Goal: Task Accomplishment & Management: Use online tool/utility

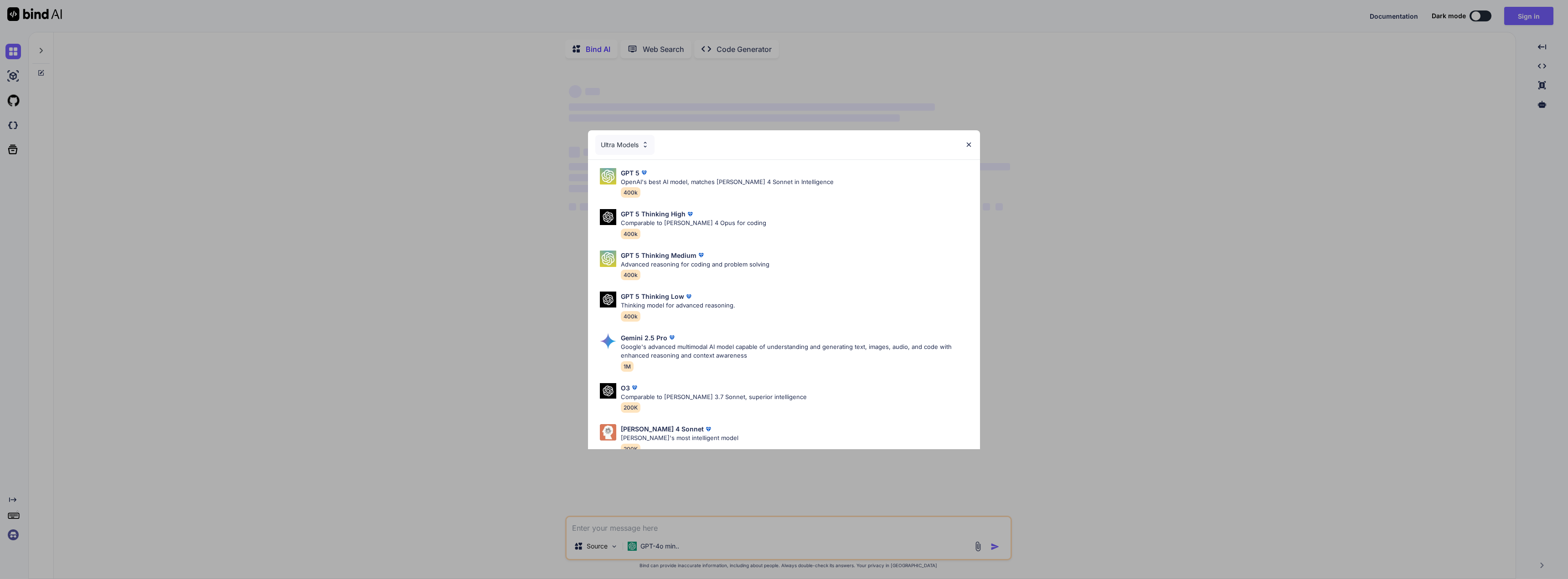
type textarea "x"
click at [973, 144] on div "Ultra Models" at bounding box center [784, 145] width 392 height 29
click at [968, 144] on img at bounding box center [968, 144] width 8 height 8
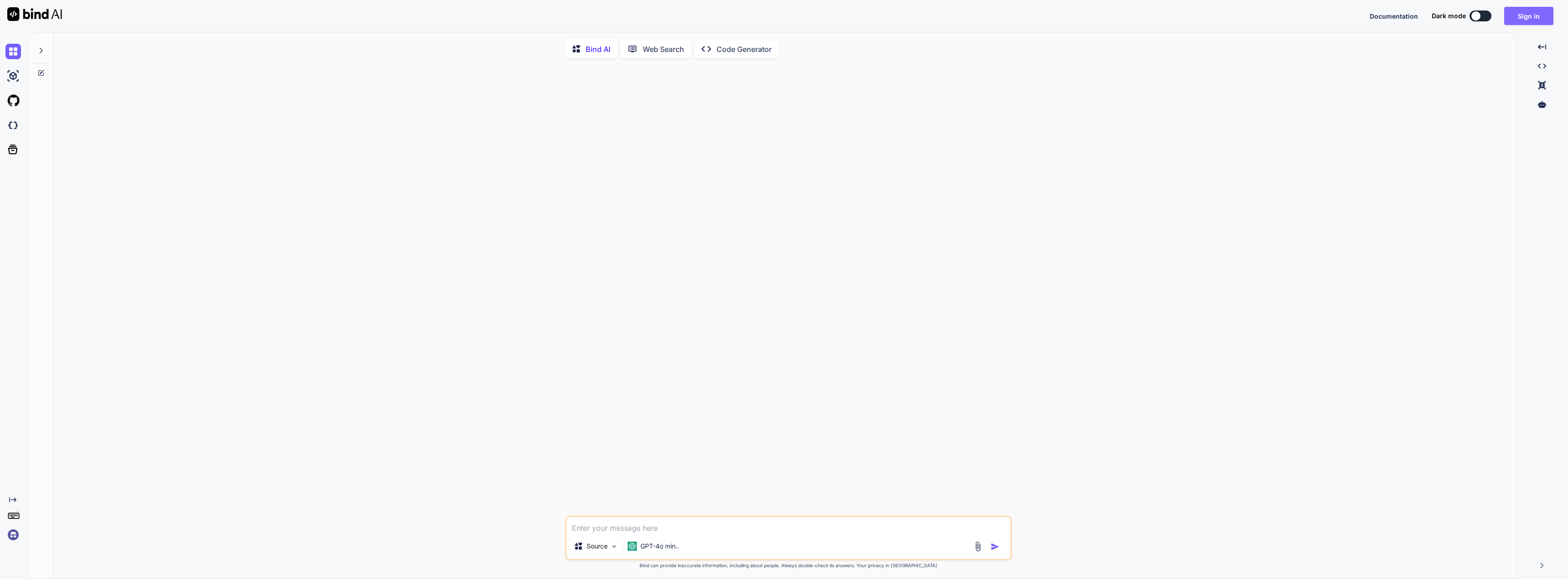
click at [1533, 12] on button "Sign in" at bounding box center [1528, 16] width 49 height 18
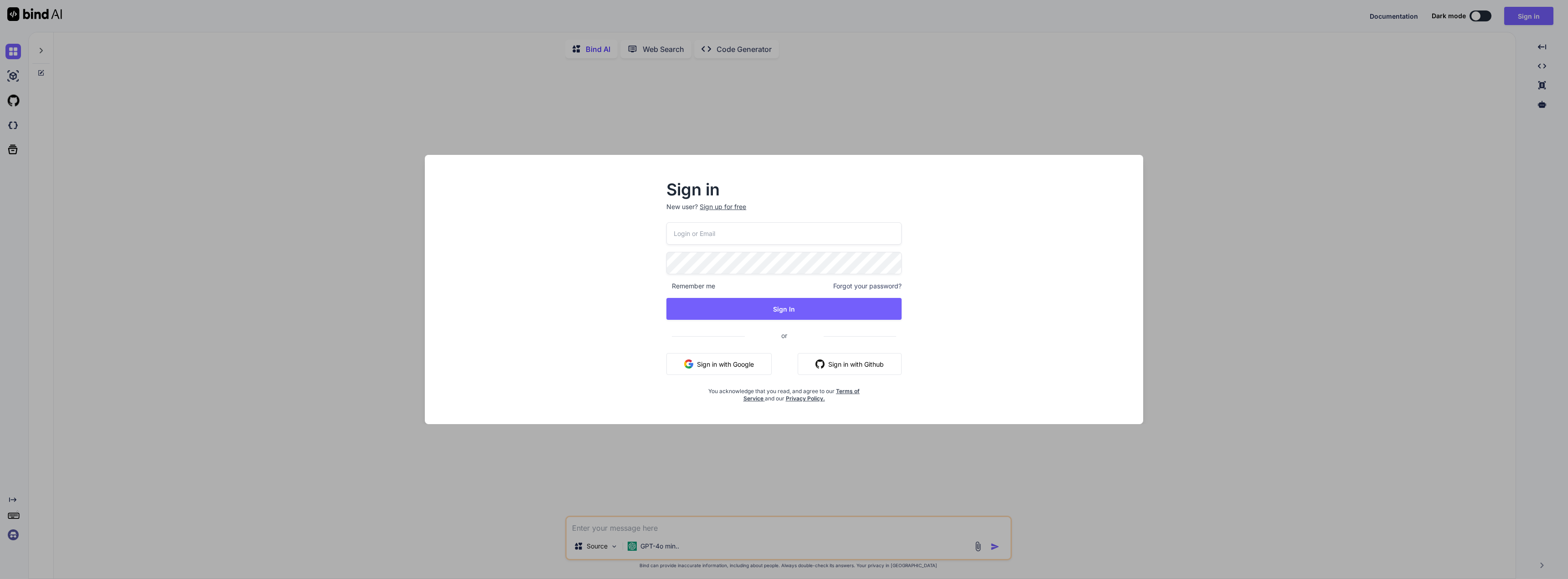
click at [741, 361] on button "Sign in with Google" at bounding box center [719, 364] width 105 height 22
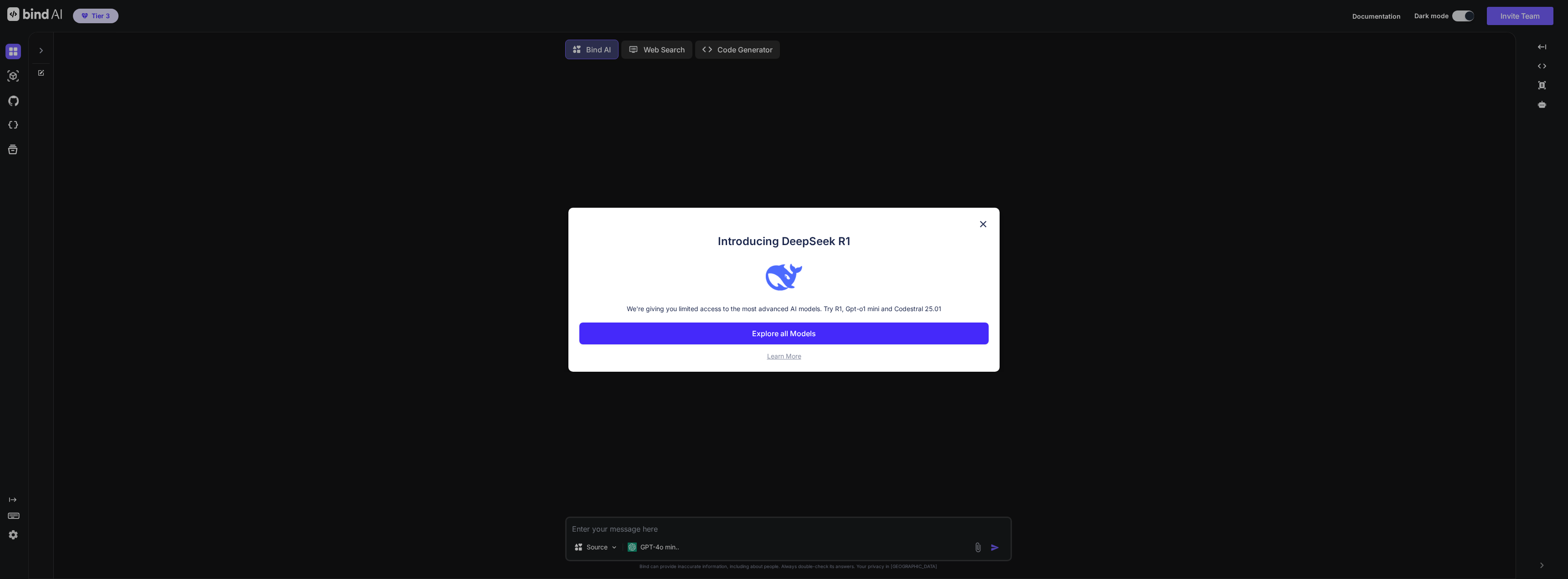
click at [771, 333] on p "Explore all Models" at bounding box center [784, 333] width 64 height 11
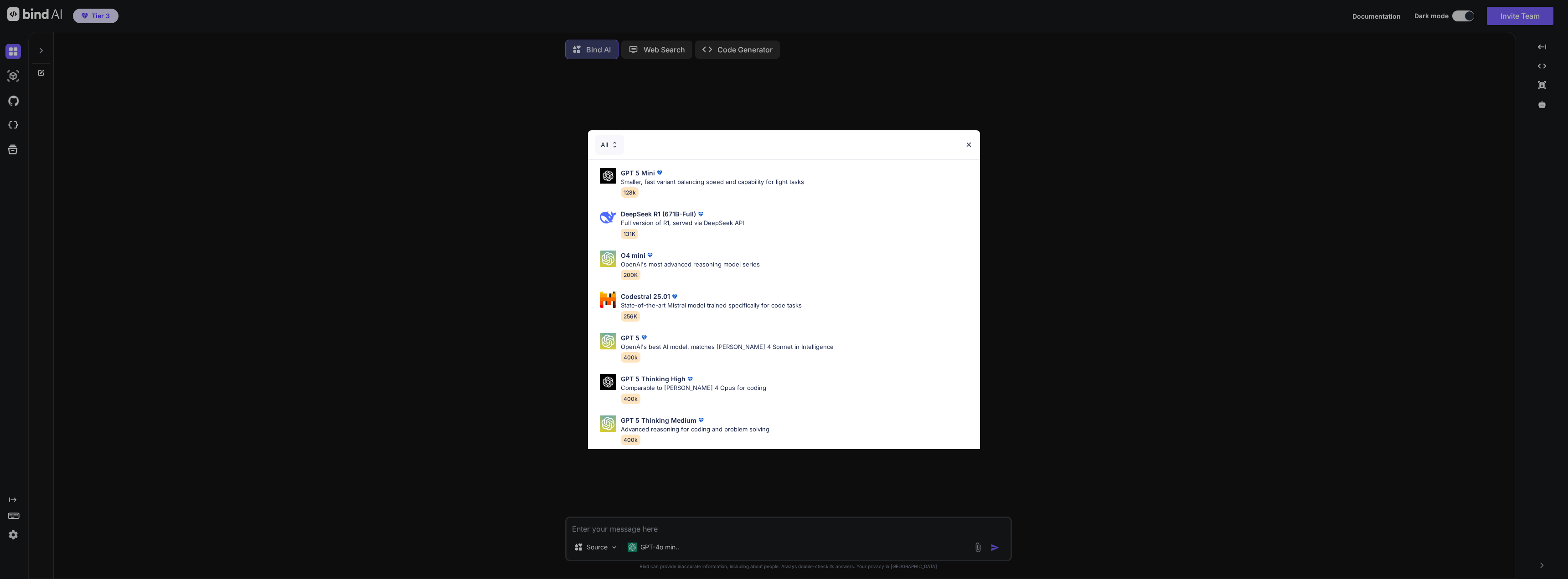
click at [967, 142] on img at bounding box center [968, 144] width 8 height 8
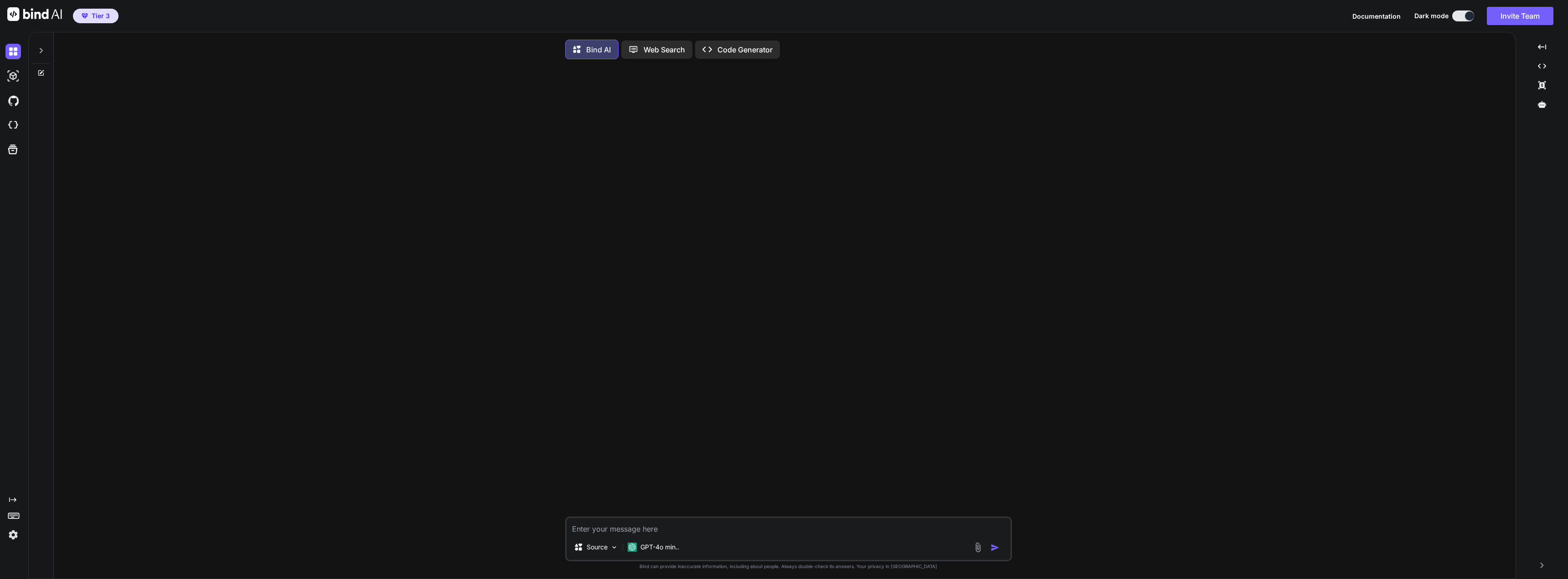
click at [42, 49] on icon at bounding box center [41, 50] width 7 height 7
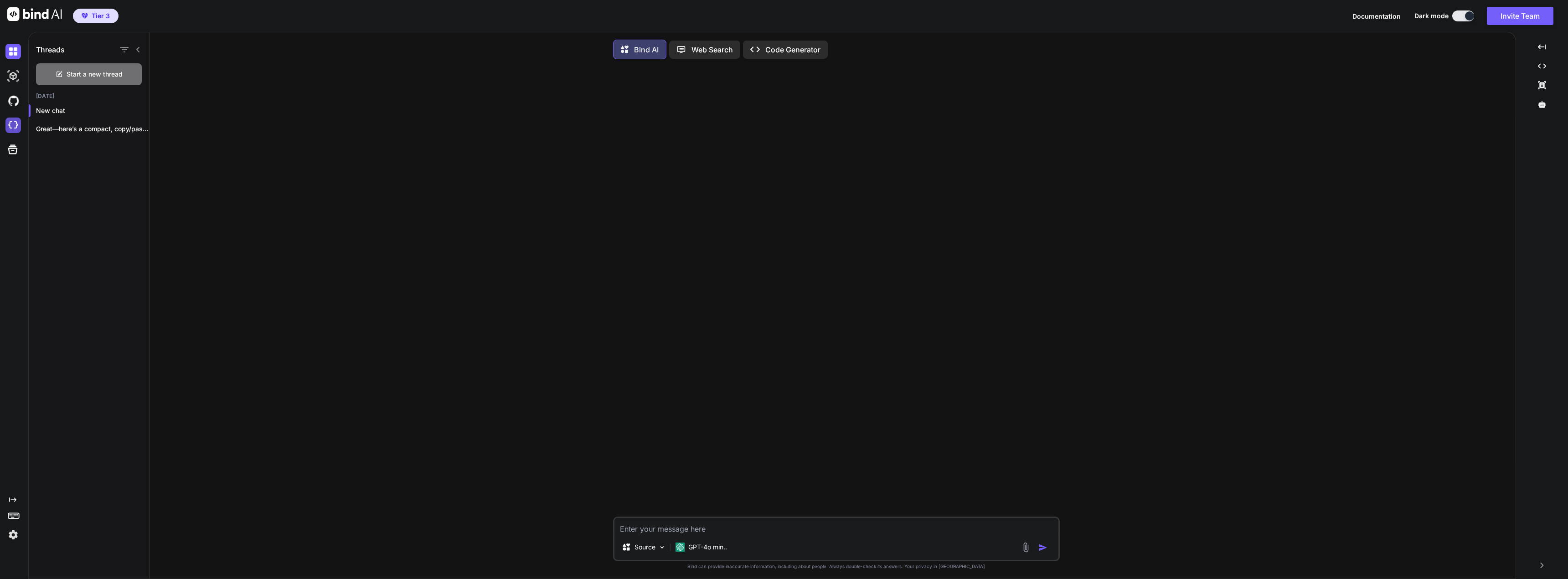
click at [13, 127] on img at bounding box center [13, 125] width 15 height 15
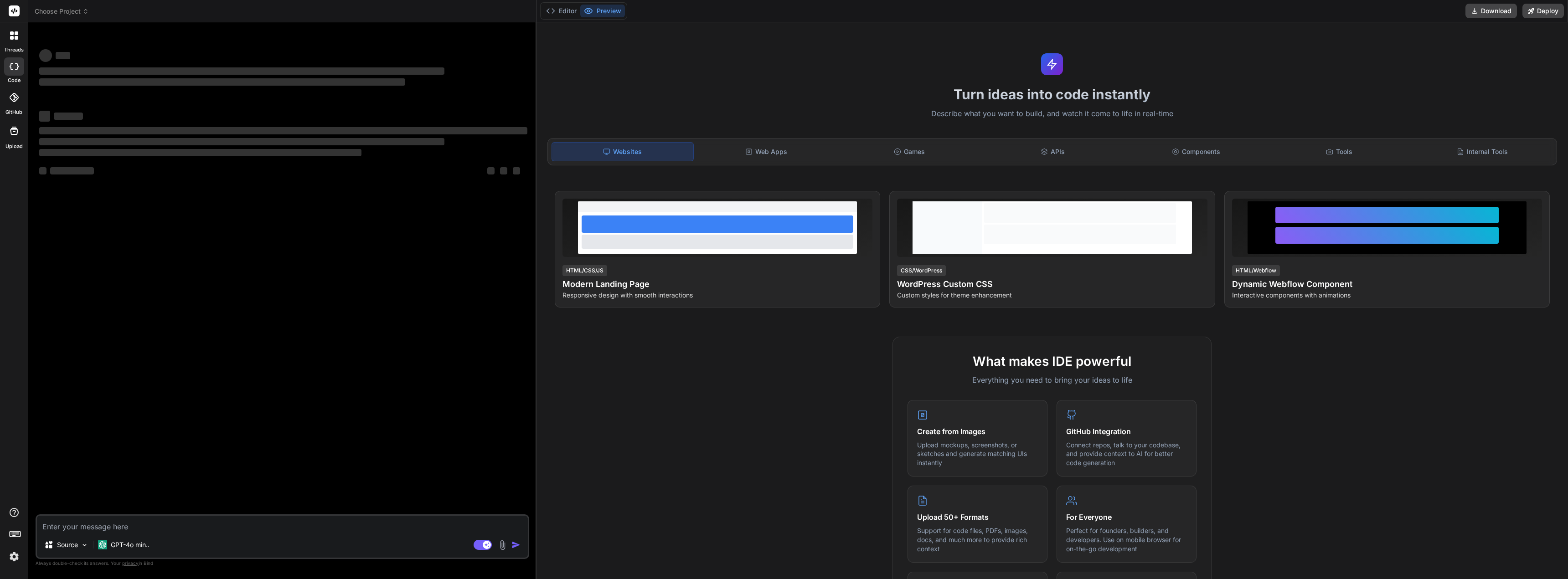
click at [88, 11] on icon at bounding box center [86, 11] width 6 height 6
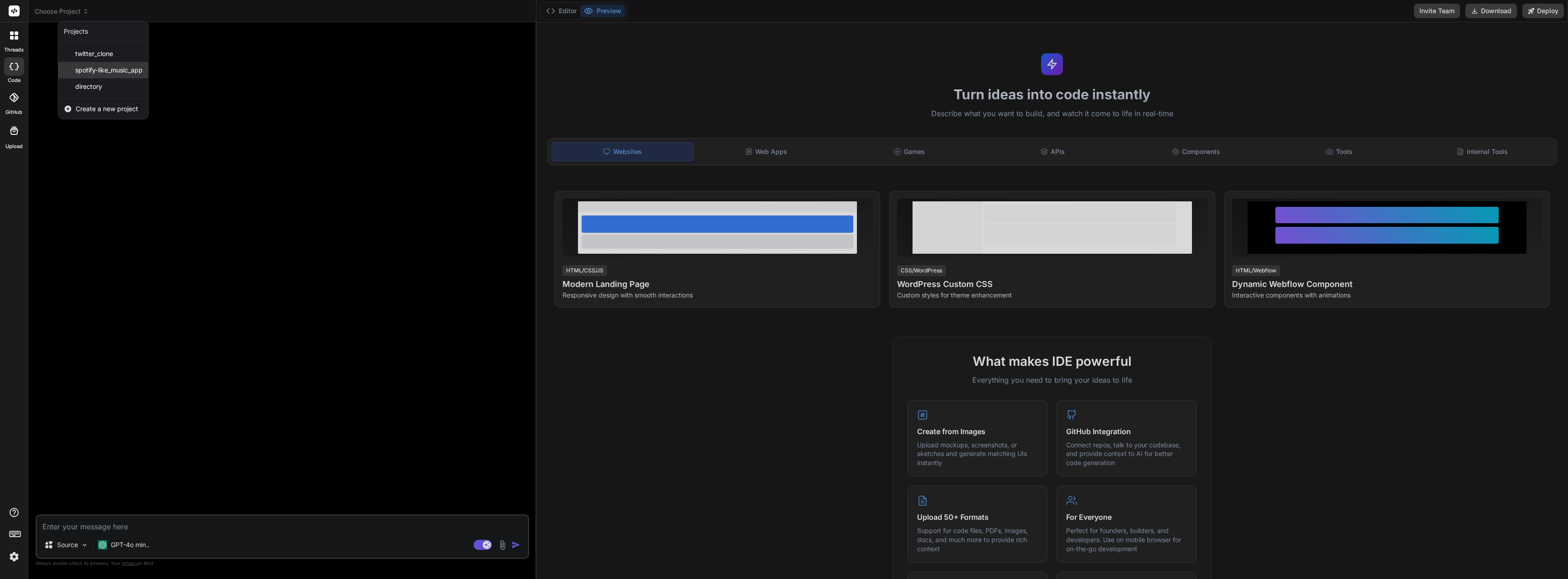
click at [96, 71] on span "spotify-like_music_app" at bounding box center [109, 70] width 68 height 9
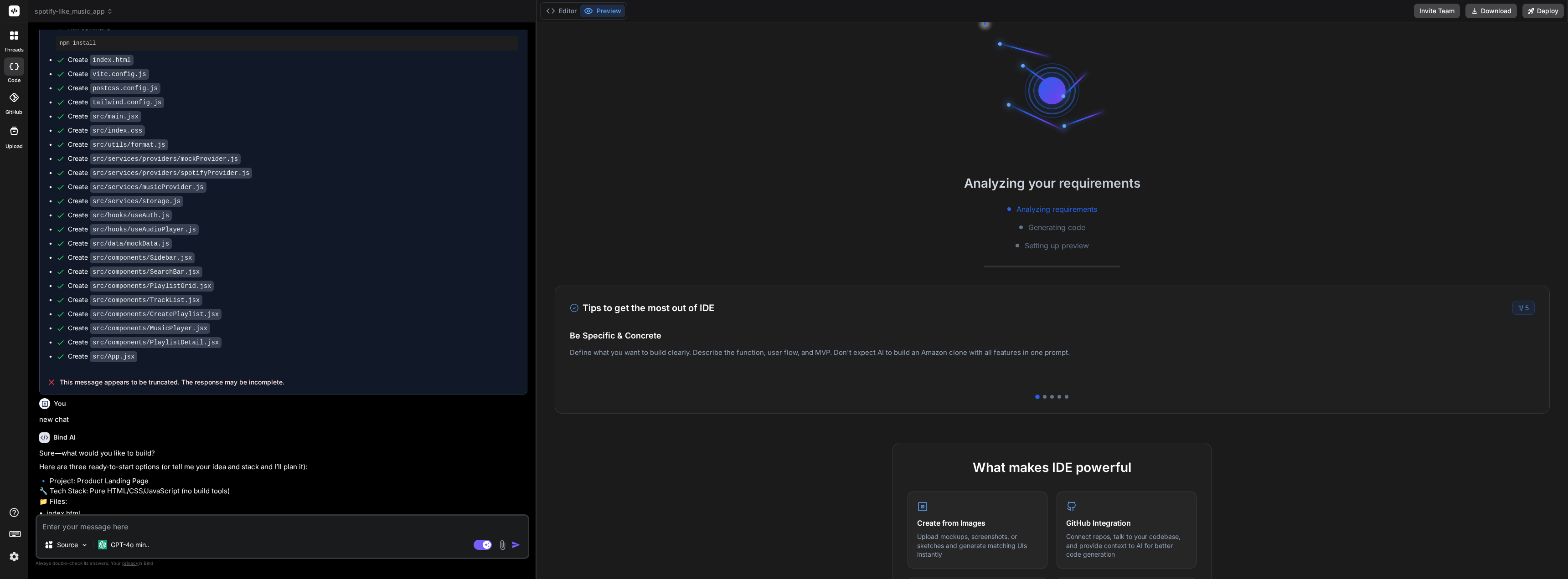
scroll to position [1187, 0]
click at [1043, 397] on div at bounding box center [1045, 397] width 4 height 4
click at [1050, 395] on div at bounding box center [1052, 397] width 4 height 4
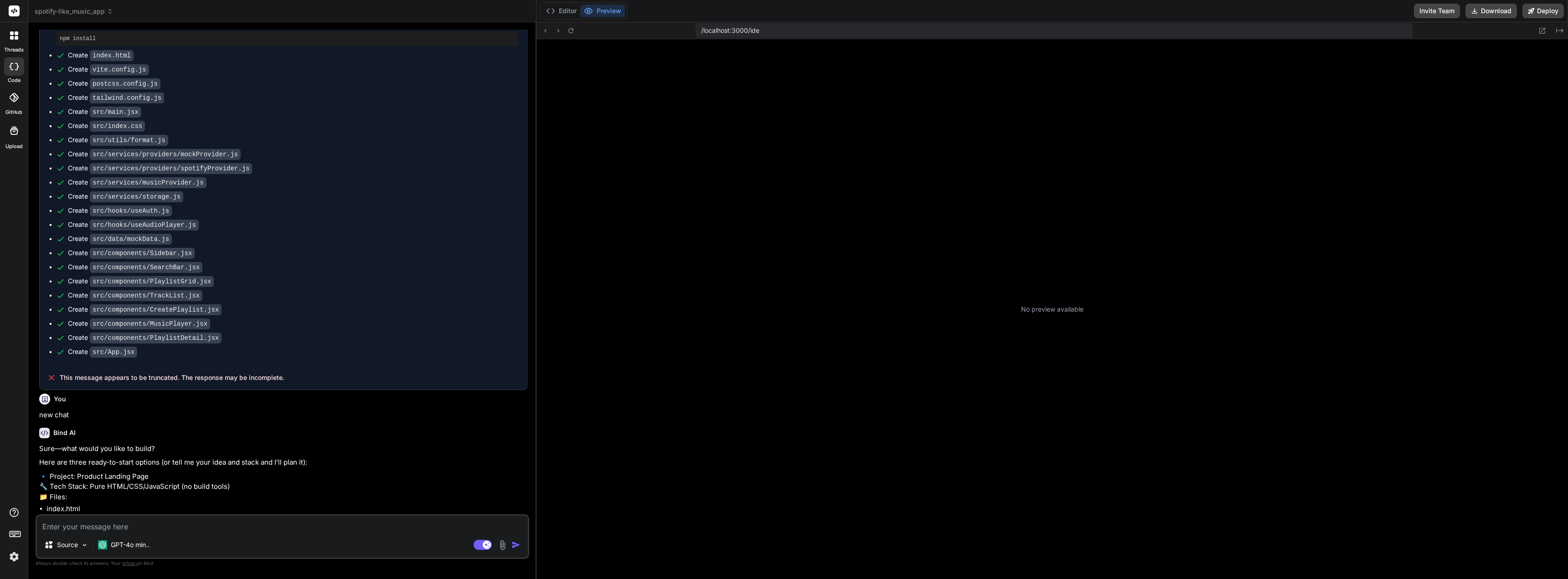
scroll to position [104, 0]
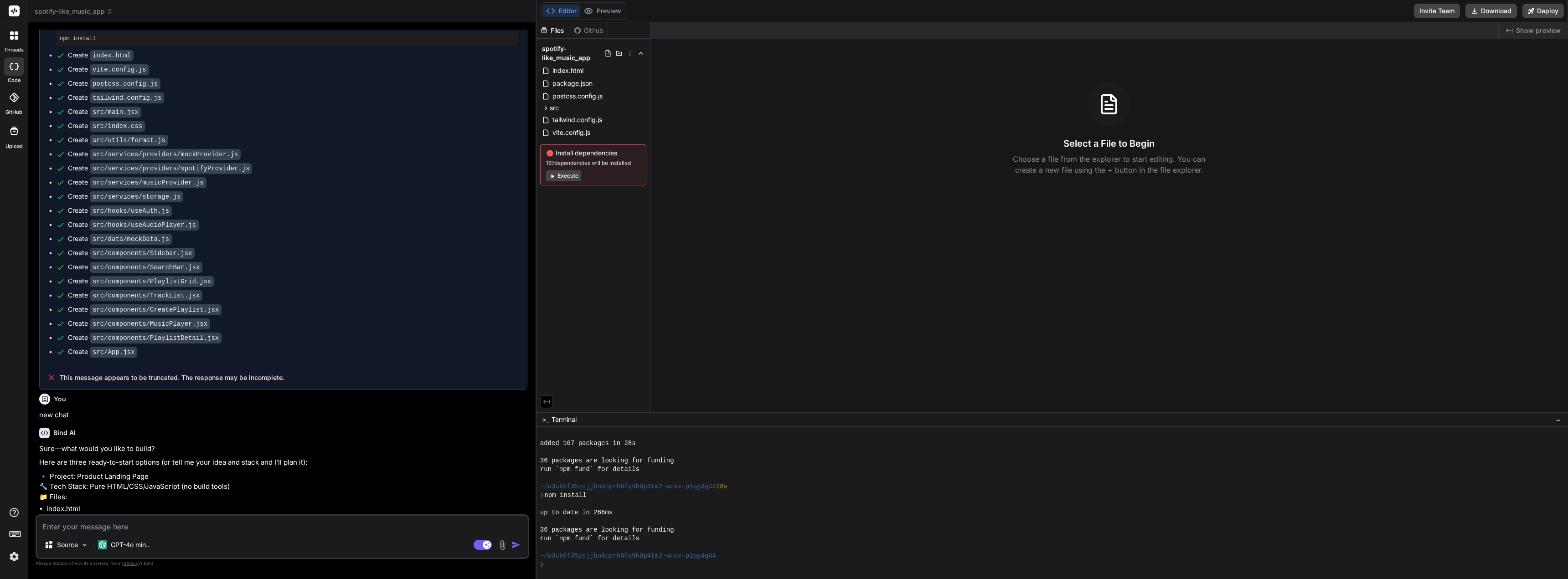
click at [113, 10] on icon at bounding box center [110, 11] width 6 height 6
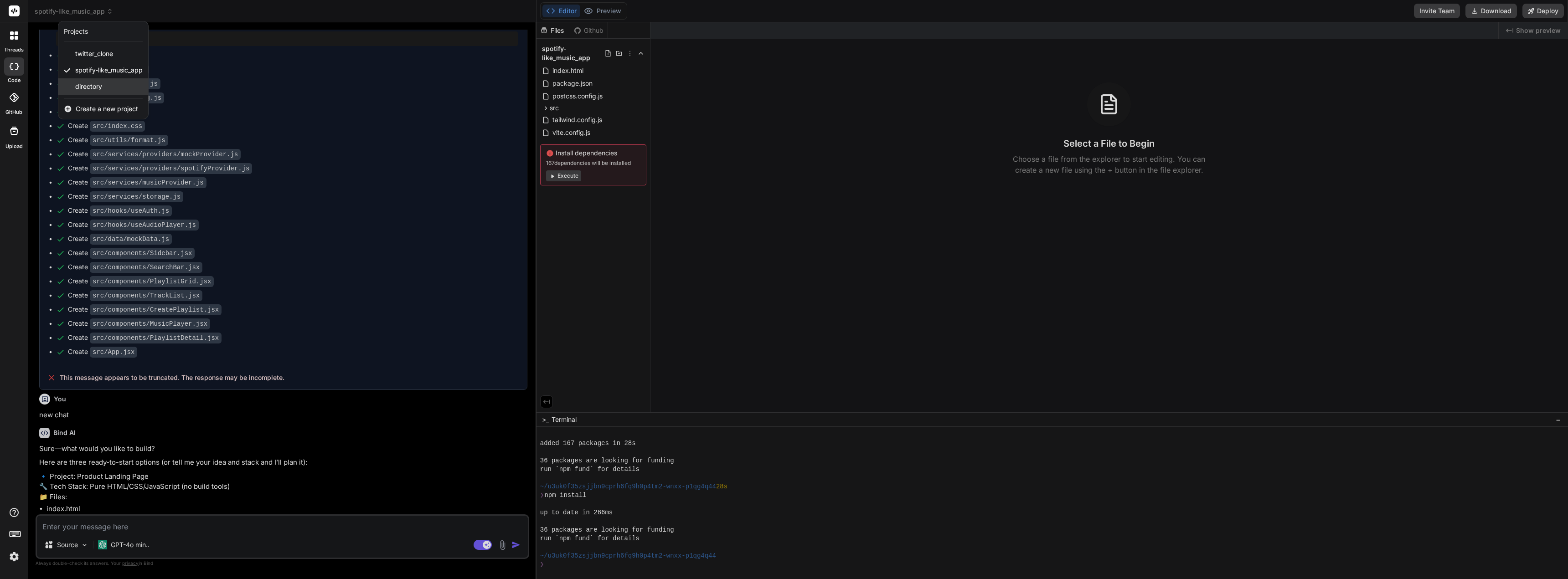
click at [106, 86] on div "directory" at bounding box center [103, 86] width 90 height 16
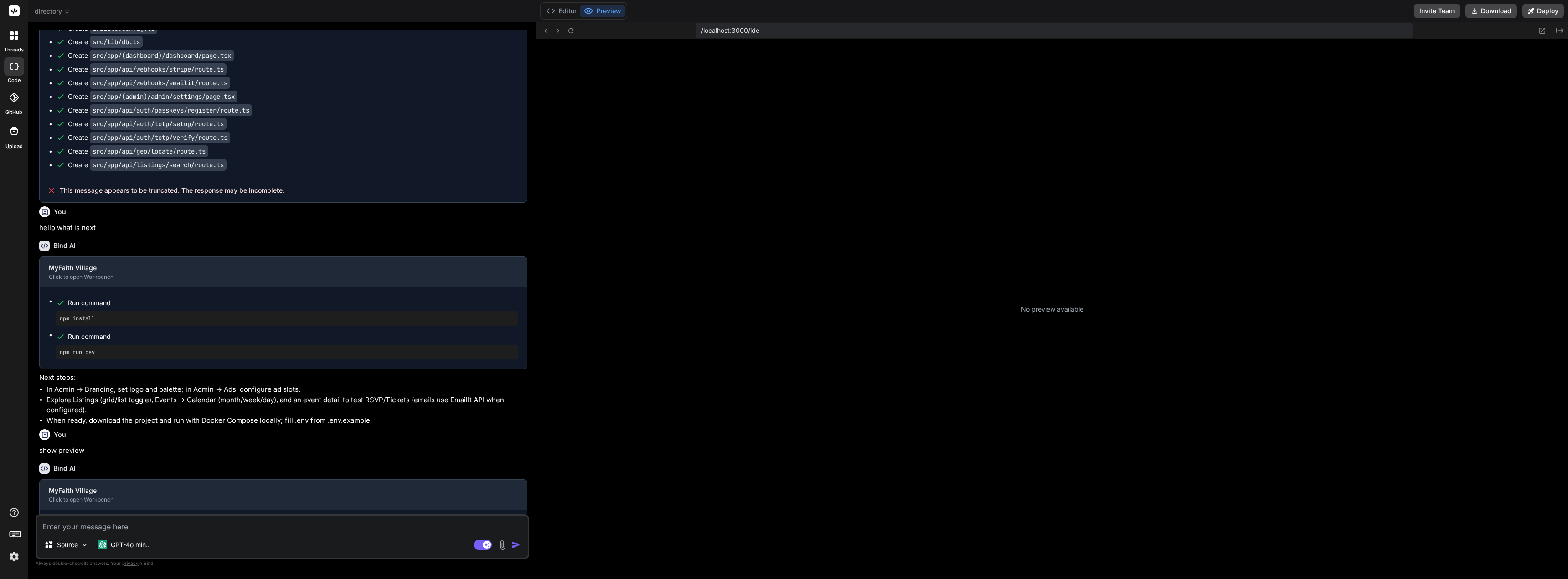
scroll to position [502, 0]
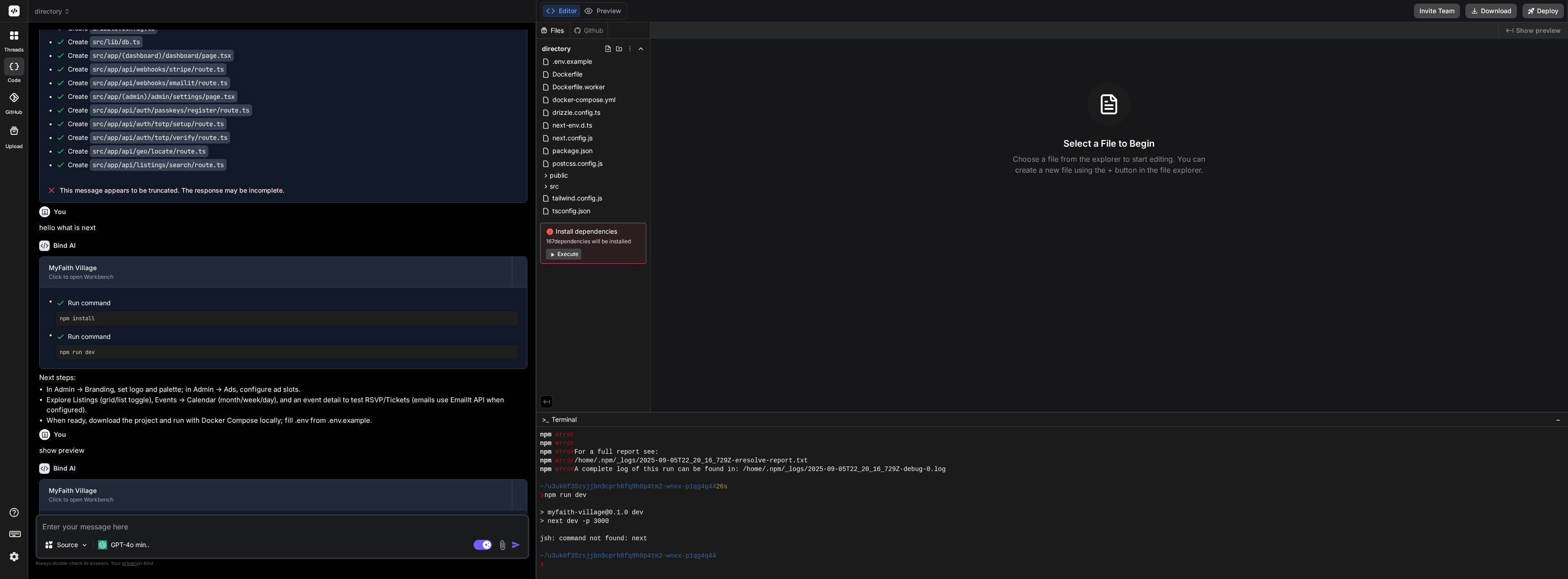
click at [601, 4] on div "Editor Preview Disabled until preview for your project is generated" at bounding box center [583, 11] width 87 height 17
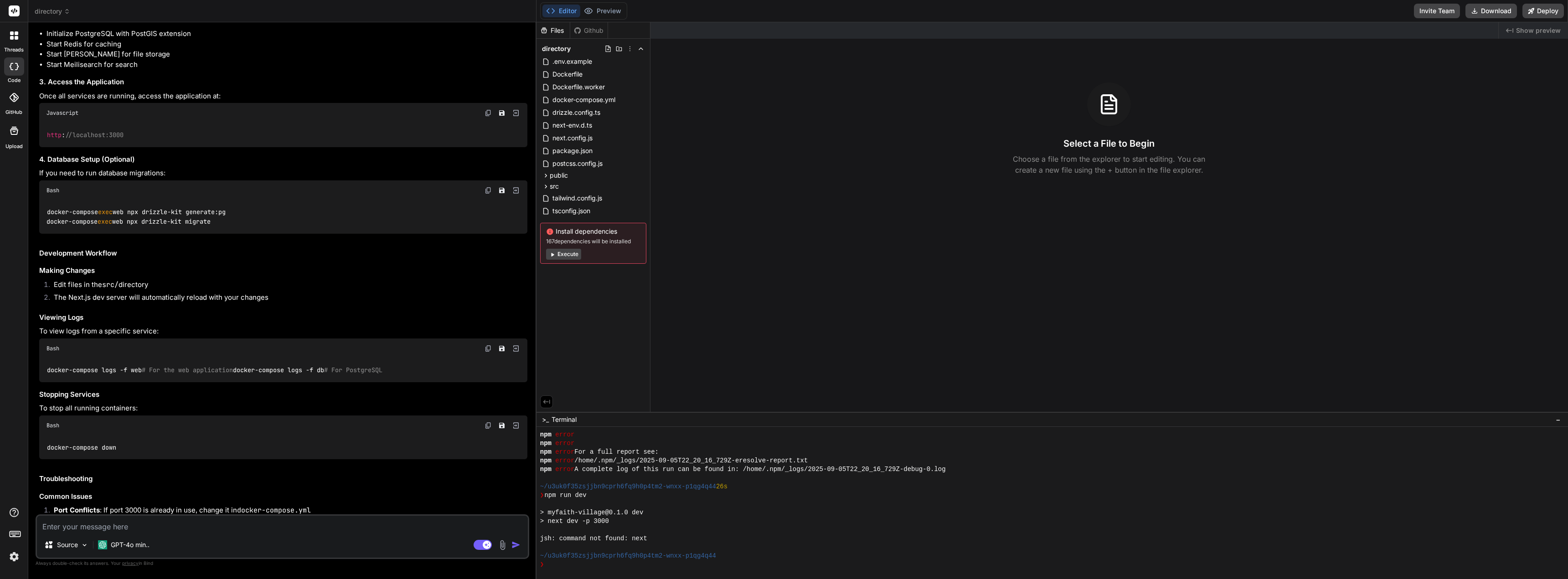
scroll to position [3347, 0]
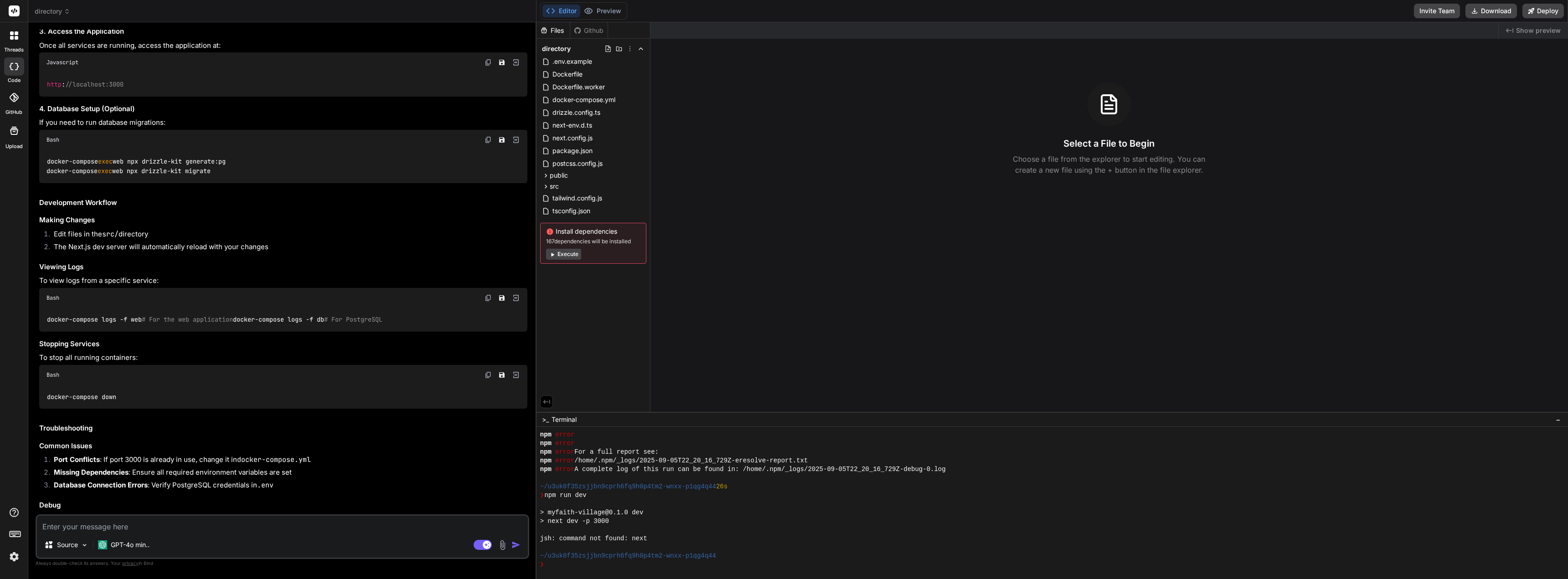
click at [571, 255] on button "Execute" at bounding box center [564, 254] width 35 height 11
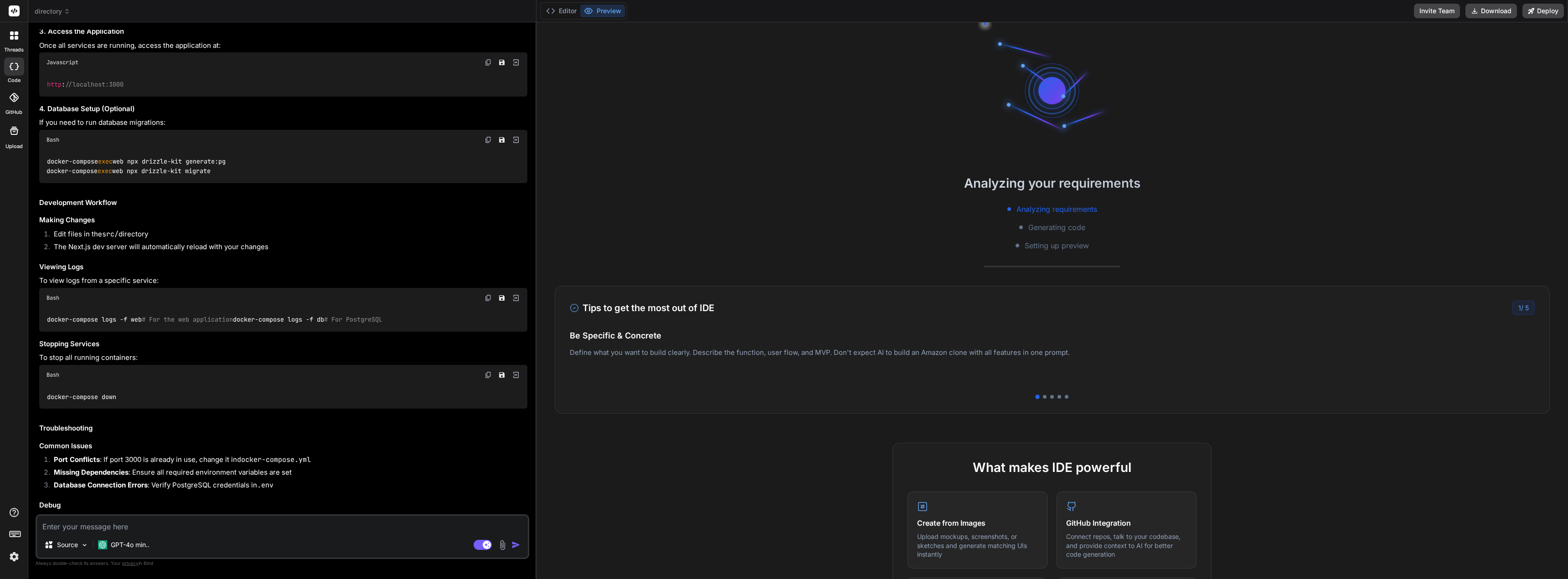
scroll to position [545, 0]
type textarea "x"
